Goal: Task Accomplishment & Management: Use online tool/utility

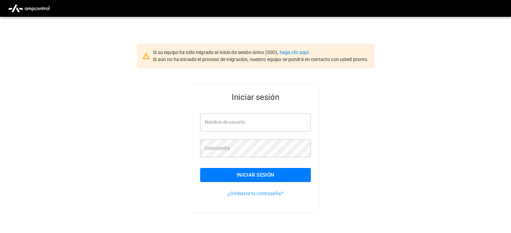
type input "**********"
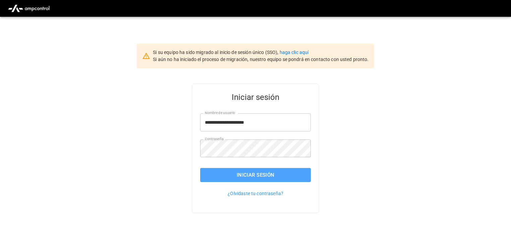
click at [249, 175] on button "Iniciar sesión" at bounding box center [255, 175] width 111 height 14
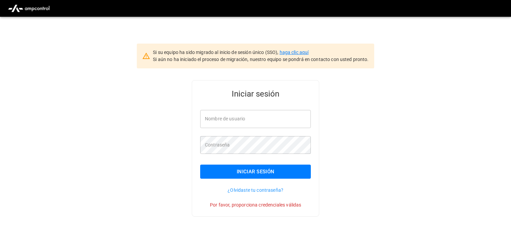
click at [291, 53] on link "haga clic aquí" at bounding box center [293, 52] width 29 height 5
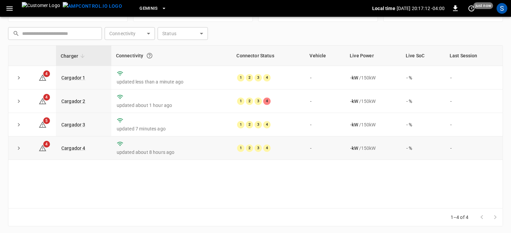
scroll to position [89, 0]
